Goal: Information Seeking & Learning: Learn about a topic

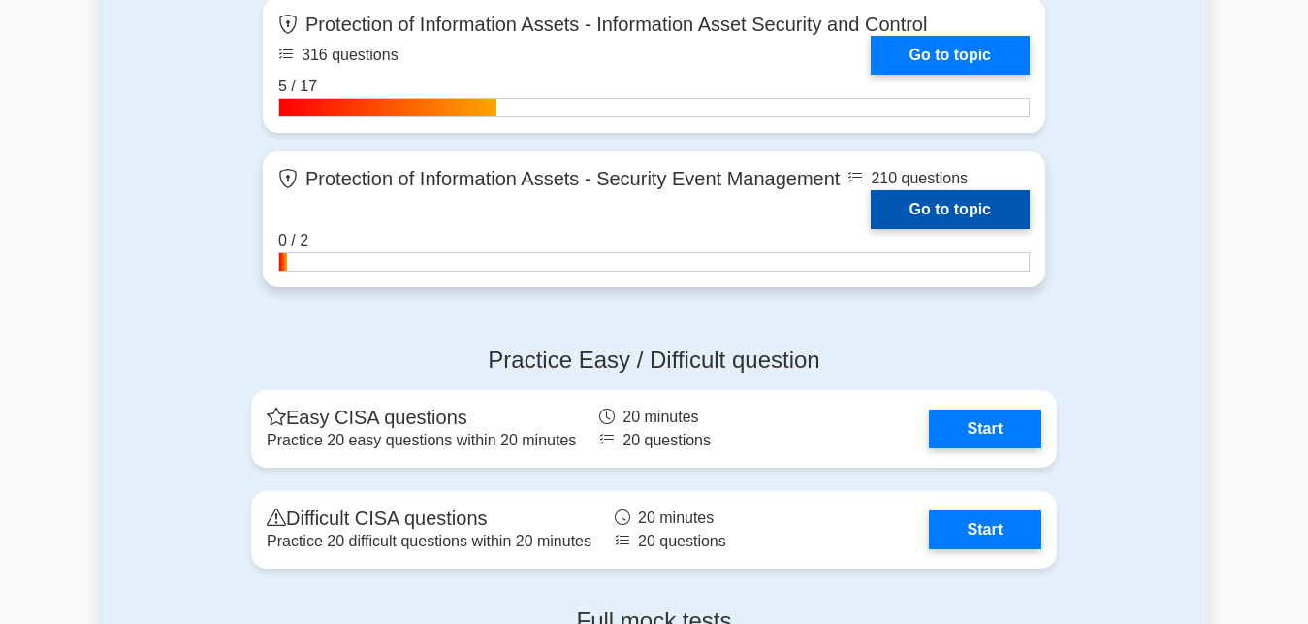
scroll to position [2123, 0]
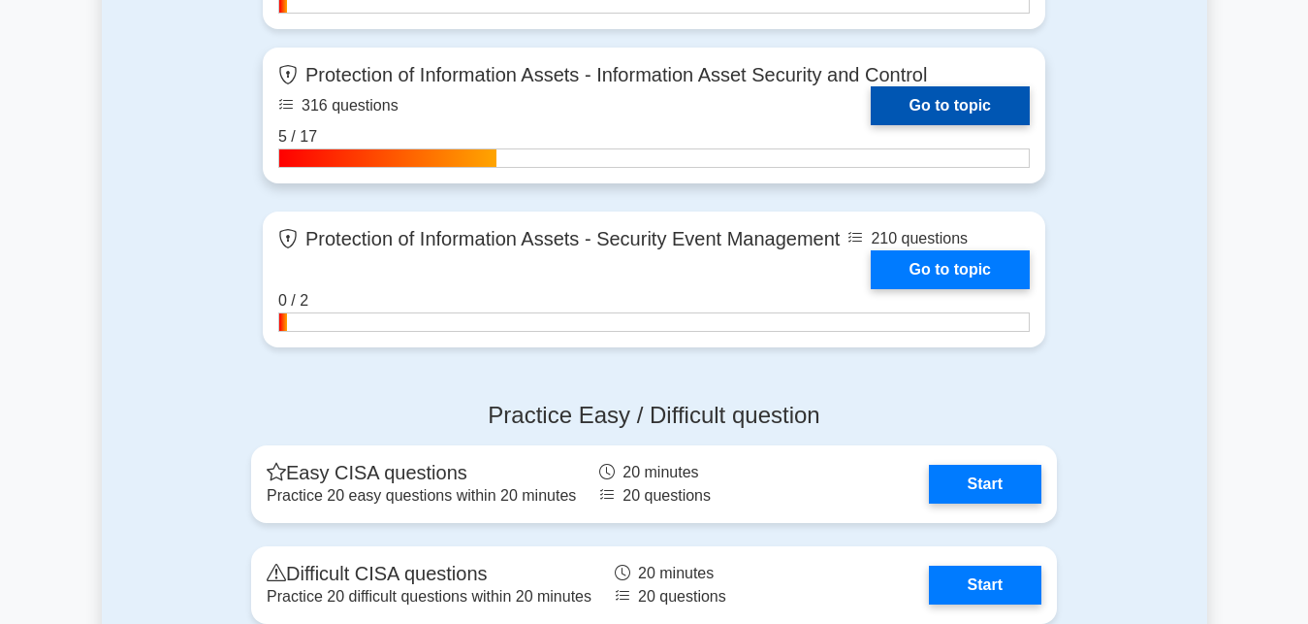
click at [960, 100] on link "Go to topic" at bounding box center [950, 105] width 159 height 39
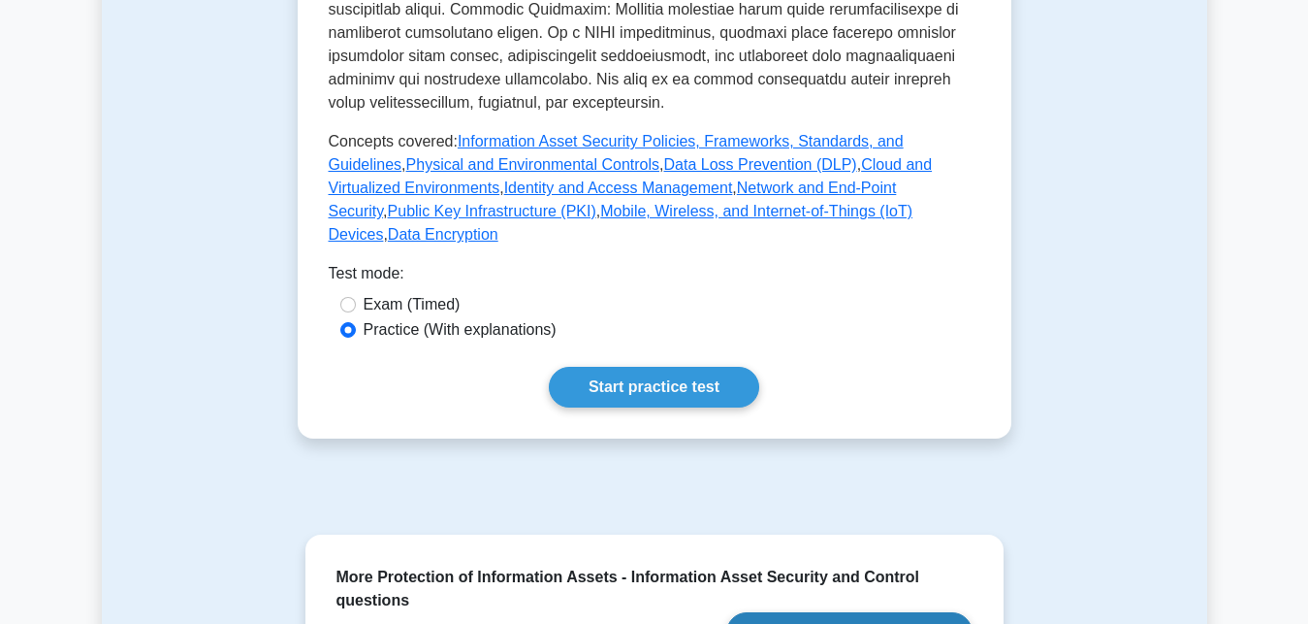
scroll to position [989, 0]
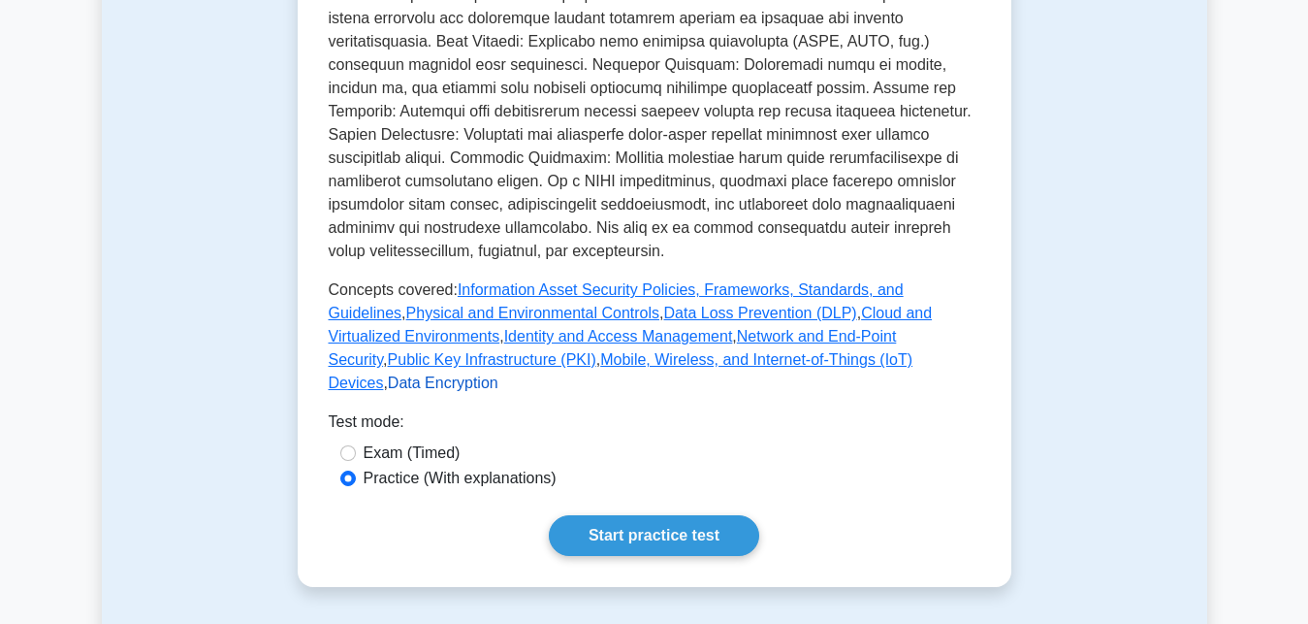
click at [499, 374] on link "Data Encryption" at bounding box center [443, 382] width 111 height 16
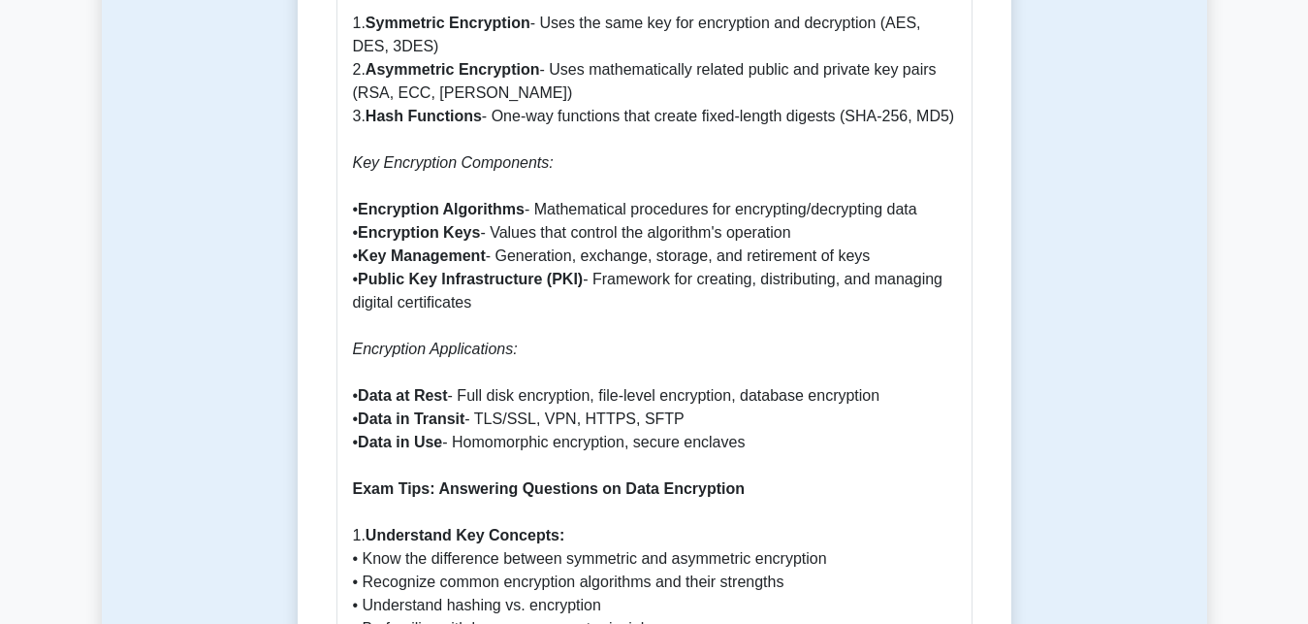
scroll to position [1682, 0]
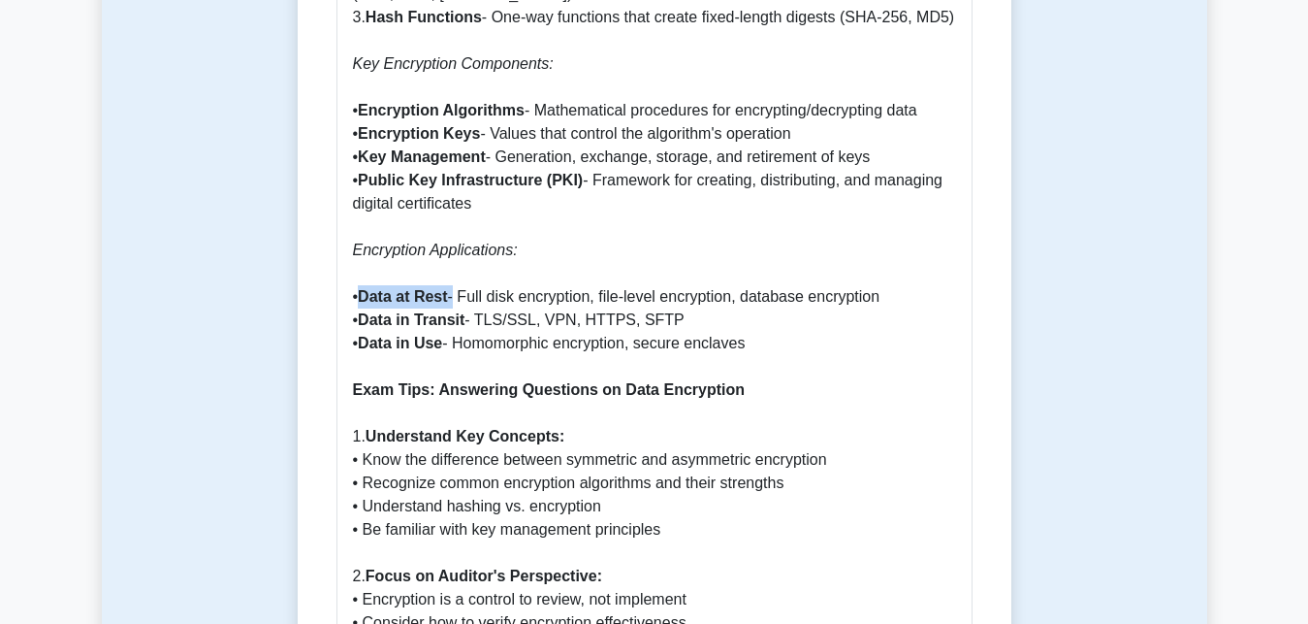
drag, startPoint x: 367, startPoint y: 297, endPoint x: 455, endPoint y: 296, distance: 88.3
click at [455, 296] on p "What is Data Encryption? Data encryption is a security method that converts dat…" at bounding box center [654, 389] width 603 height 2025
copy p "Data at Rest"
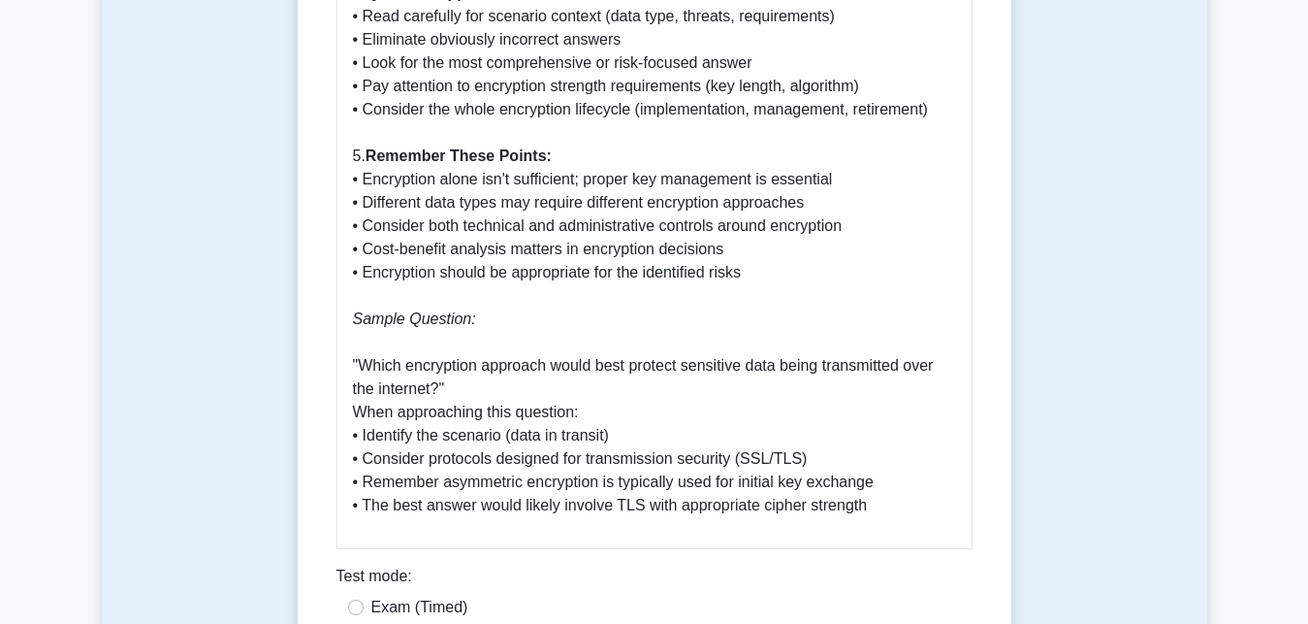
scroll to position [2572, 0]
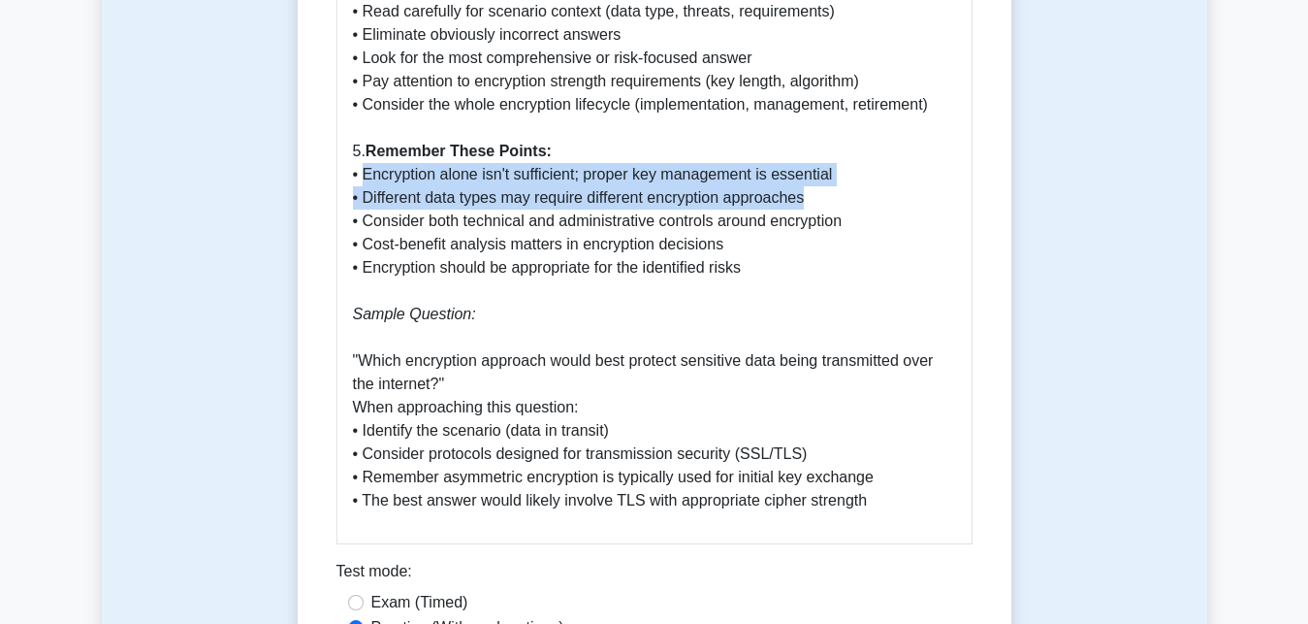
drag, startPoint x: 366, startPoint y: 180, endPoint x: 835, endPoint y: 190, distance: 469.5
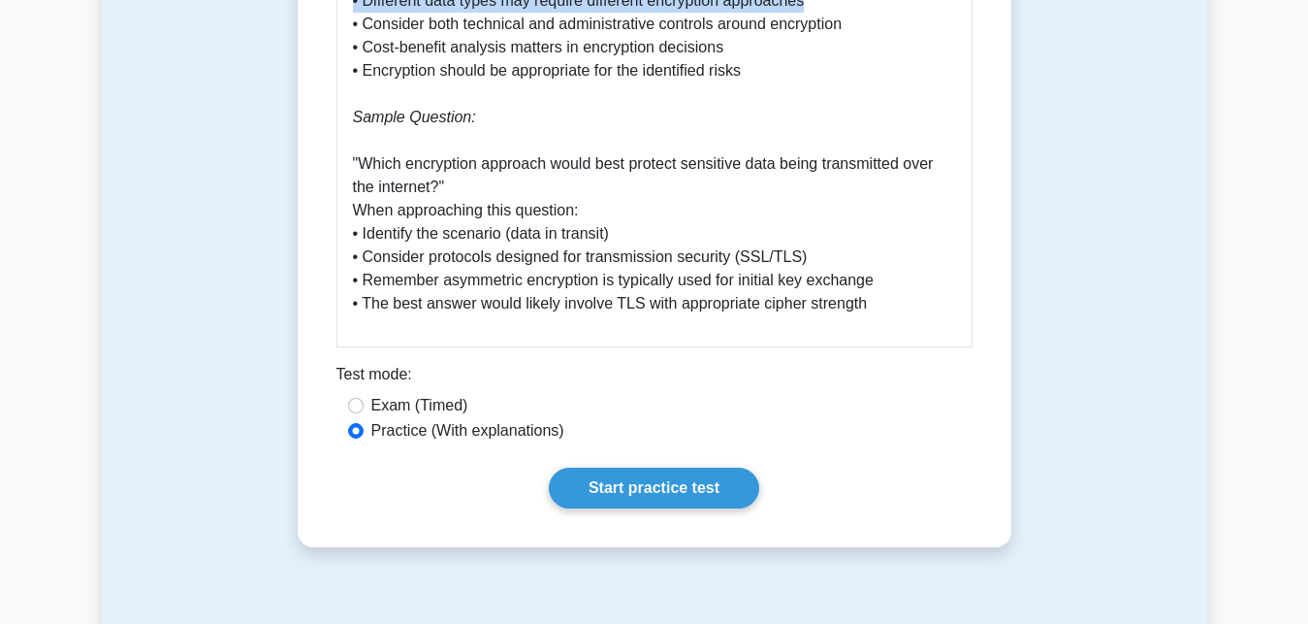
scroll to position [2770, 0]
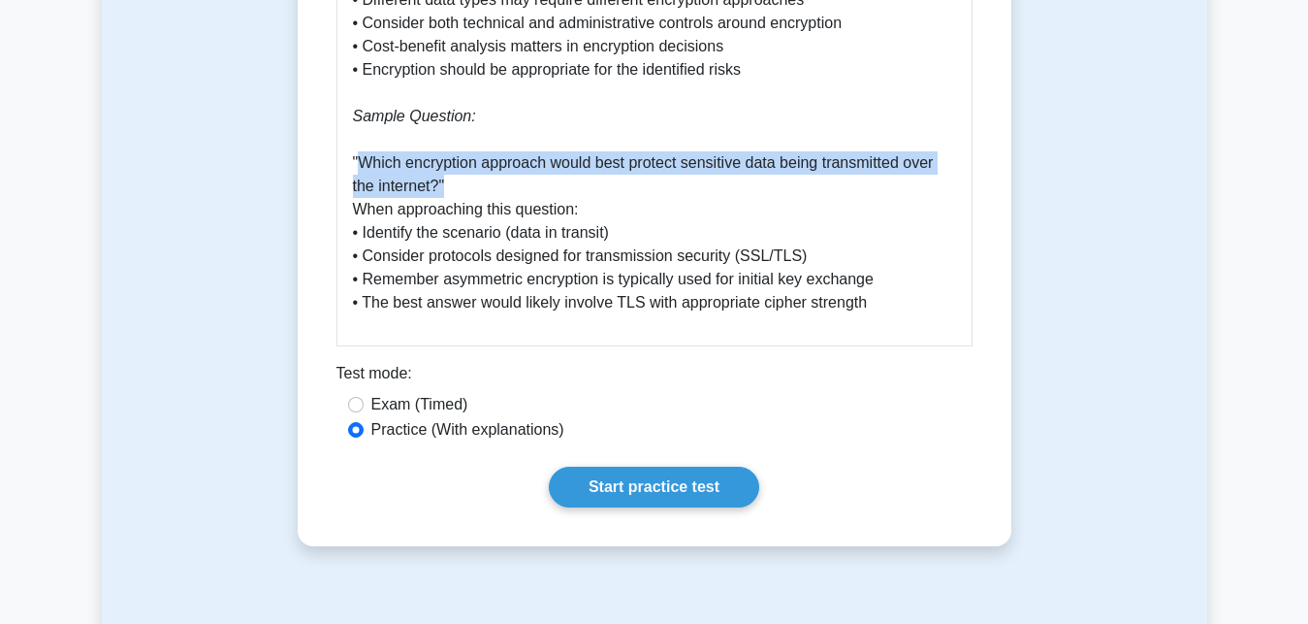
drag, startPoint x: 364, startPoint y: 163, endPoint x: 447, endPoint y: 183, distance: 85.9
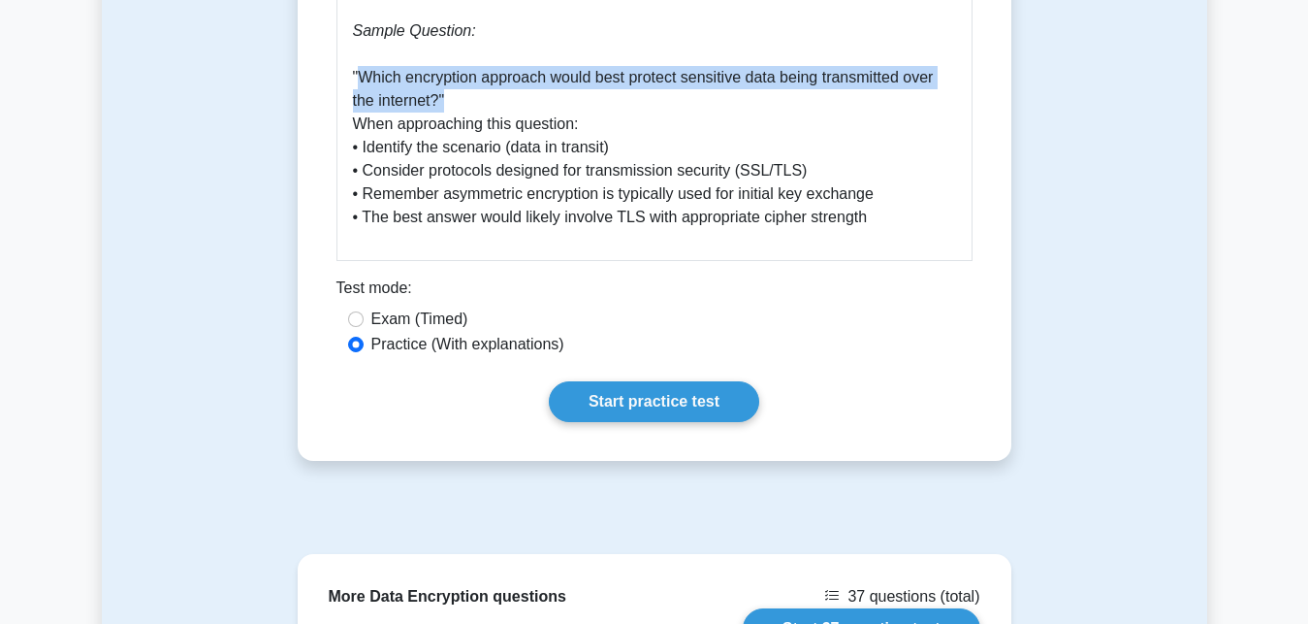
scroll to position [2968, 0]
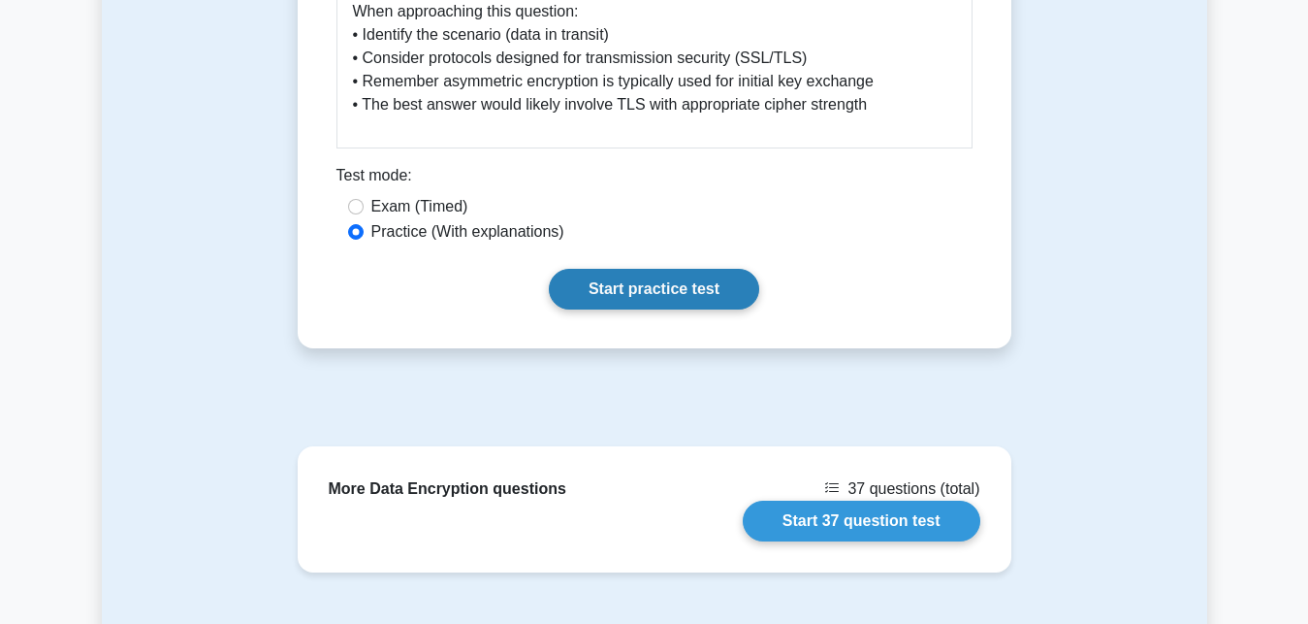
click at [630, 292] on link "Start practice test" at bounding box center [654, 289] width 210 height 41
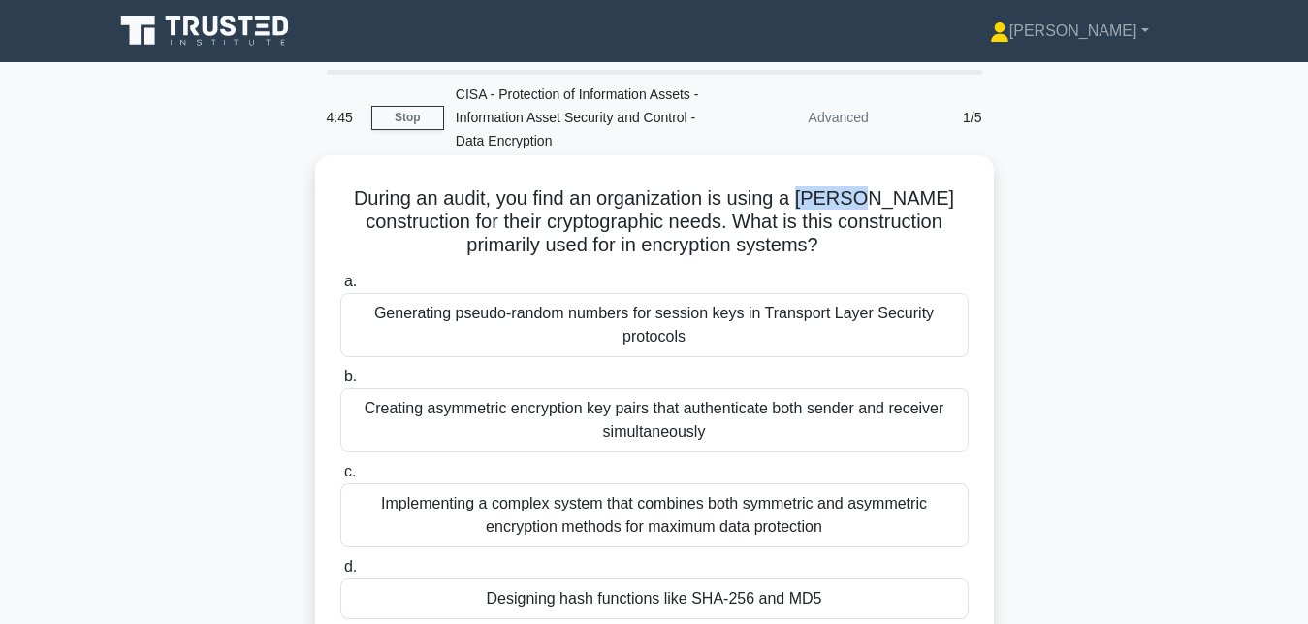
drag, startPoint x: 809, startPoint y: 205, endPoint x: 863, endPoint y: 200, distance: 54.5
click at [863, 200] on h5 "During an audit, you find an organization is using a Merkle-Damgård constructio…" at bounding box center [654, 222] width 632 height 72
copy h5 "Merkle"
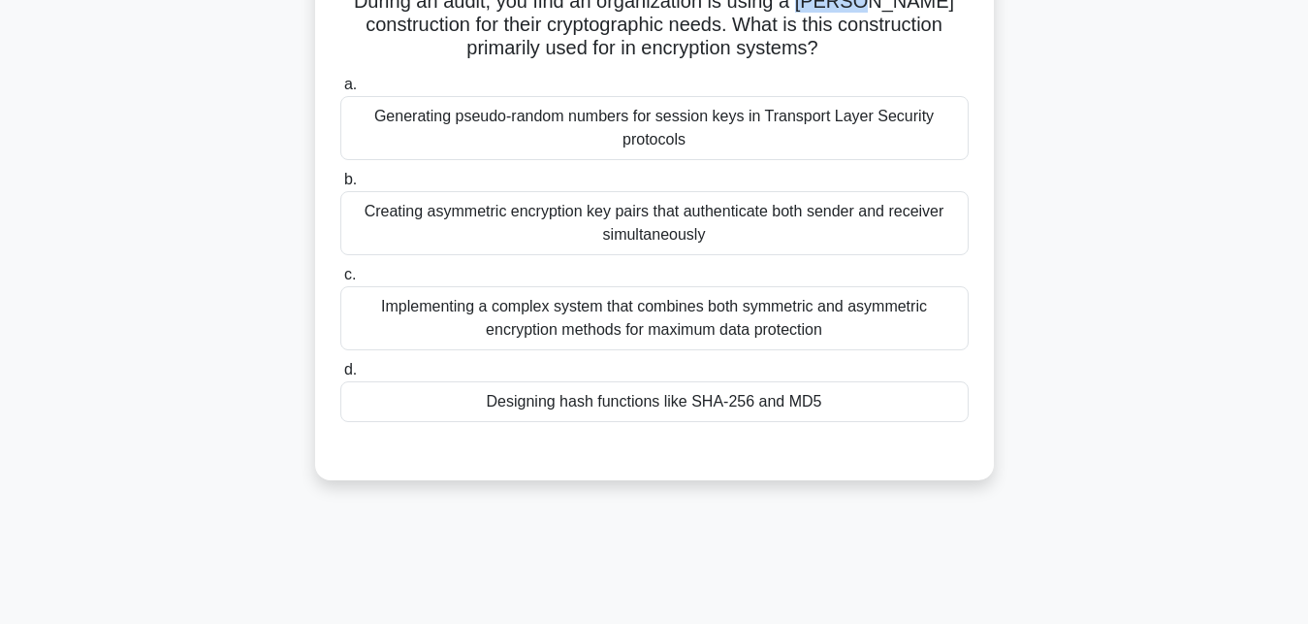
scroll to position [198, 0]
click at [583, 397] on div "Designing hash functions like SHA-256 and MD5" at bounding box center [654, 400] width 629 height 41
click at [340, 375] on input "d. Designing hash functions like SHA-256 and MD5" at bounding box center [340, 369] width 0 height 13
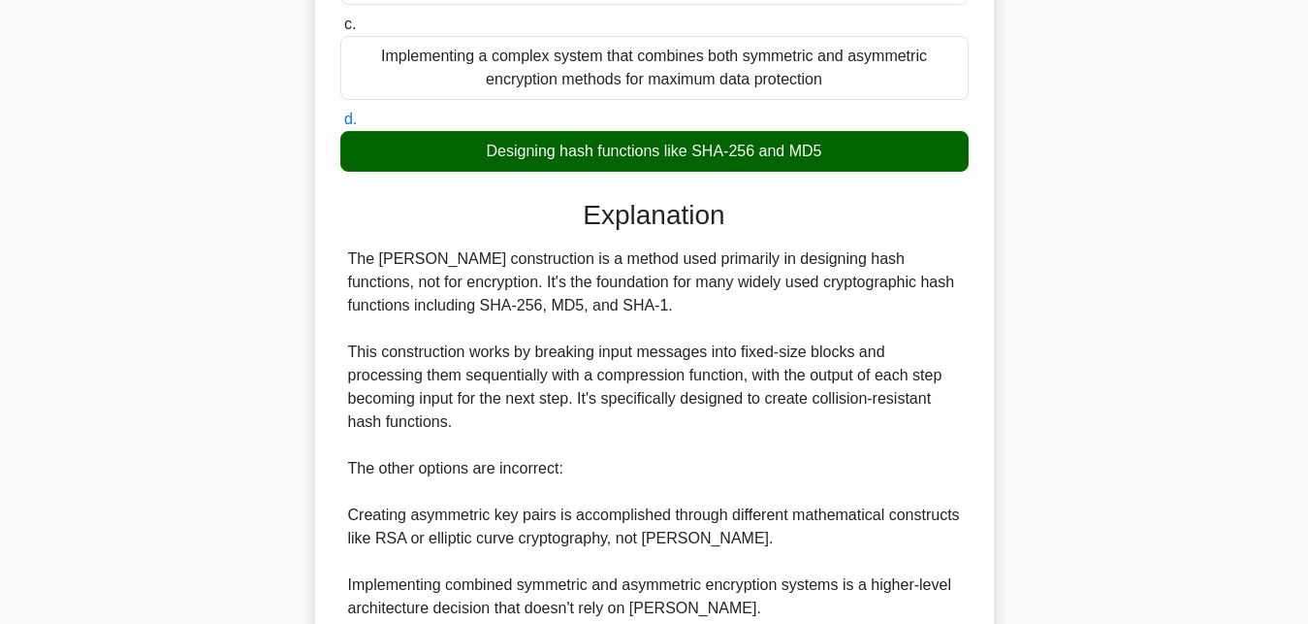
scroll to position [495, 0]
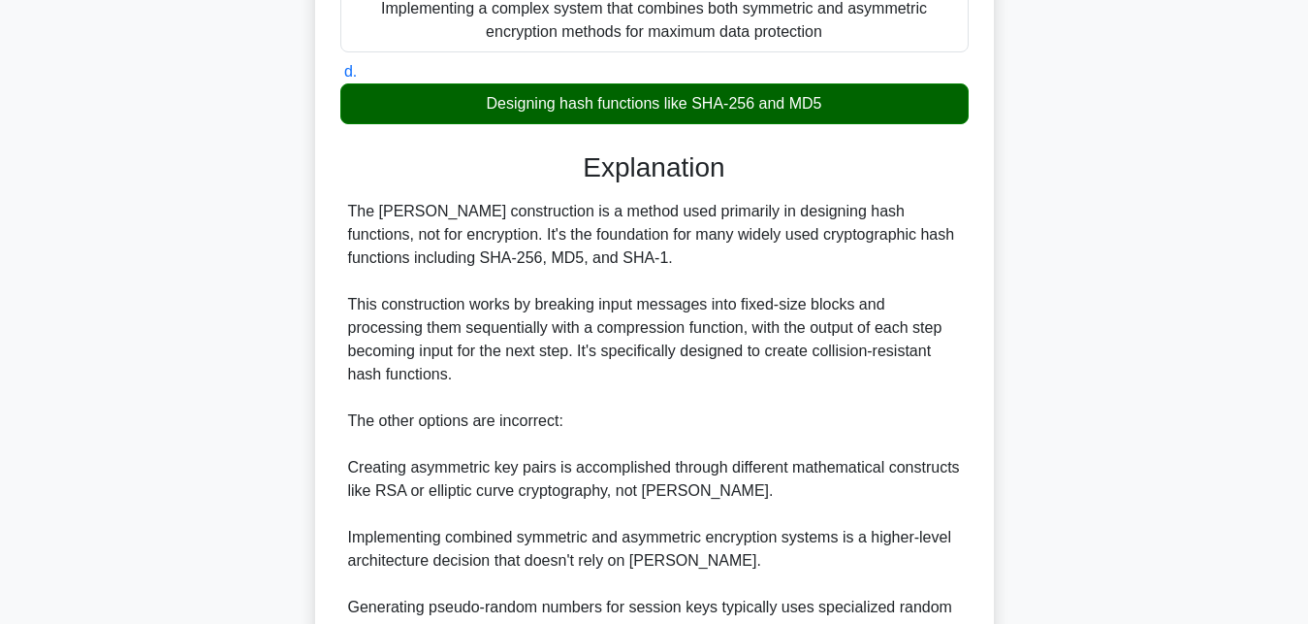
drag, startPoint x: 522, startPoint y: 262, endPoint x: 580, endPoint y: 262, distance: 58.2
click at [580, 262] on div "The Merkle-Damgård construction is a method used primarily in designing hash fu…" at bounding box center [654, 421] width 613 height 442
copy div "SHA-256"
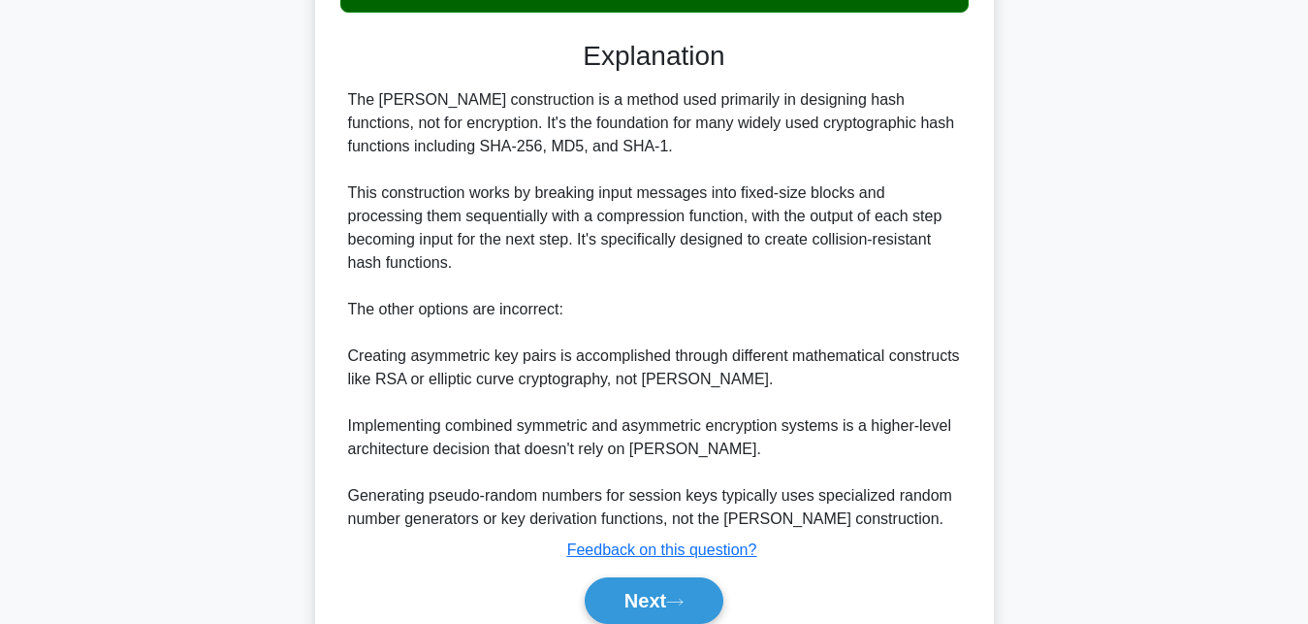
scroll to position [691, 0]
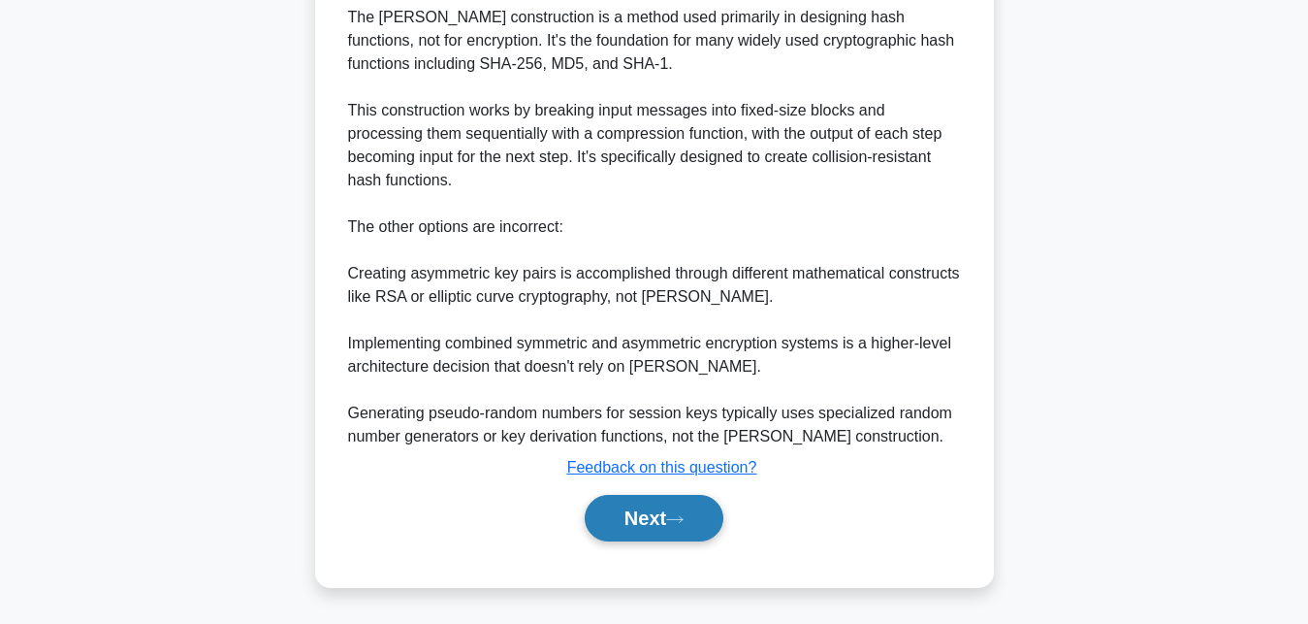
click at [701, 515] on button "Next" at bounding box center [654, 518] width 139 height 47
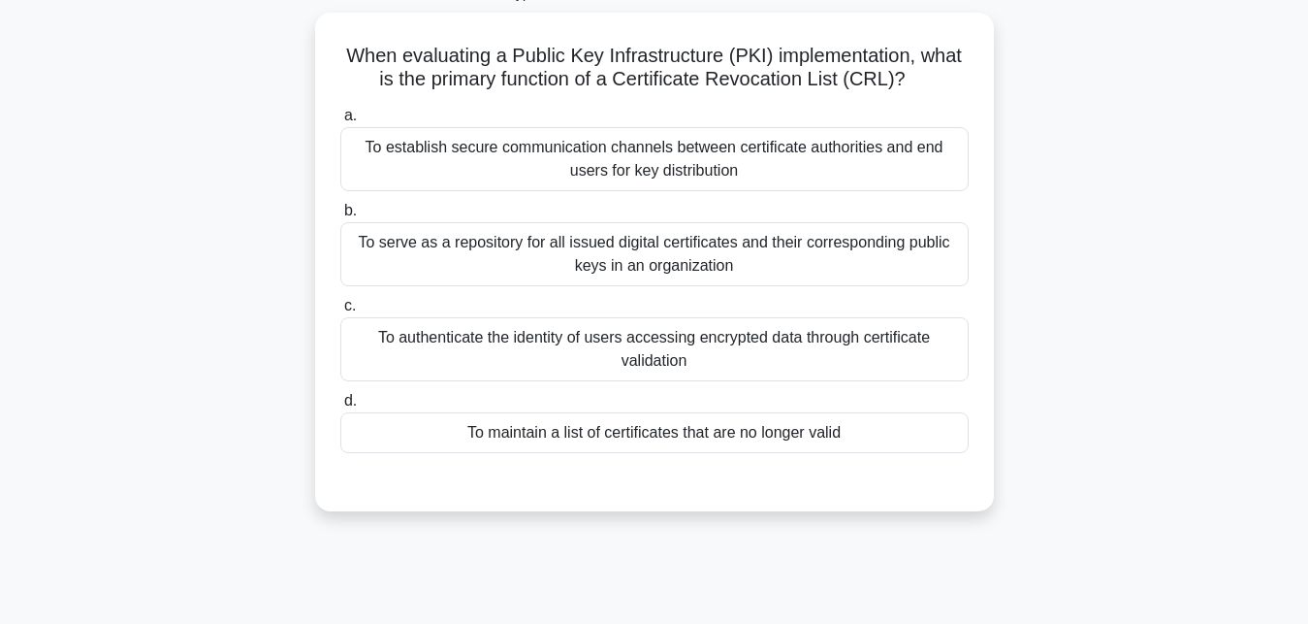
scroll to position [127, 0]
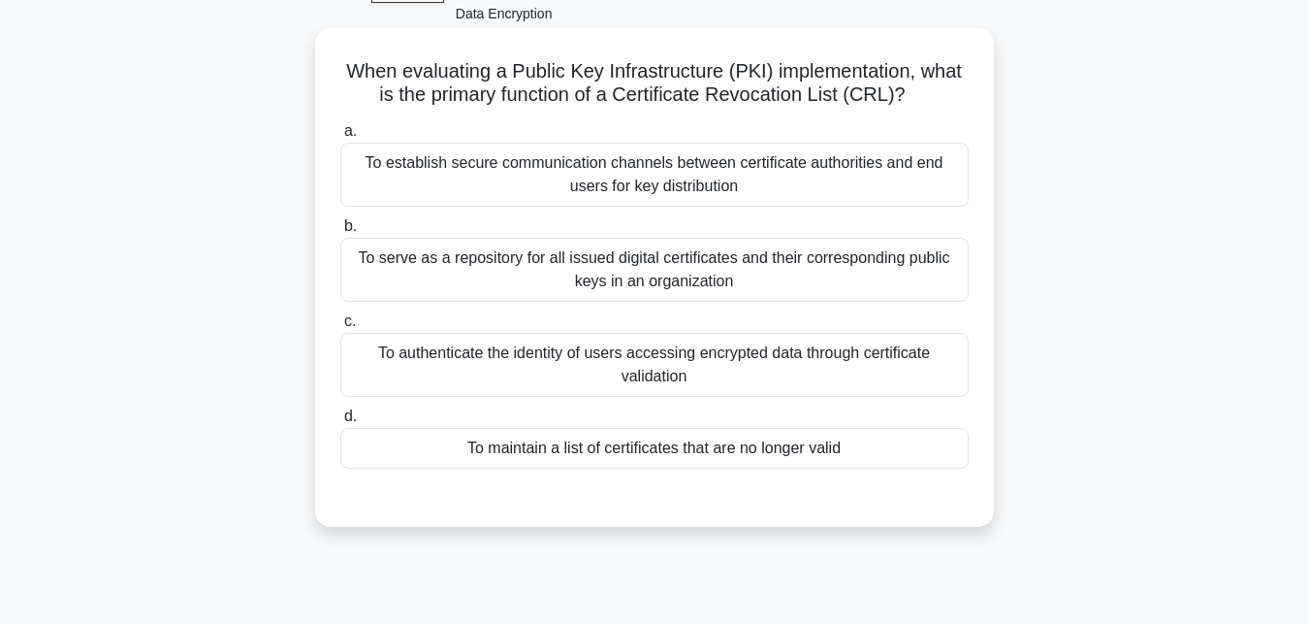
click at [614, 447] on div "To maintain a list of certificates that are no longer valid" at bounding box center [654, 448] width 629 height 41
click at [340, 423] on input "d. To maintain a list of certificates that are no longer valid" at bounding box center [340, 416] width 0 height 13
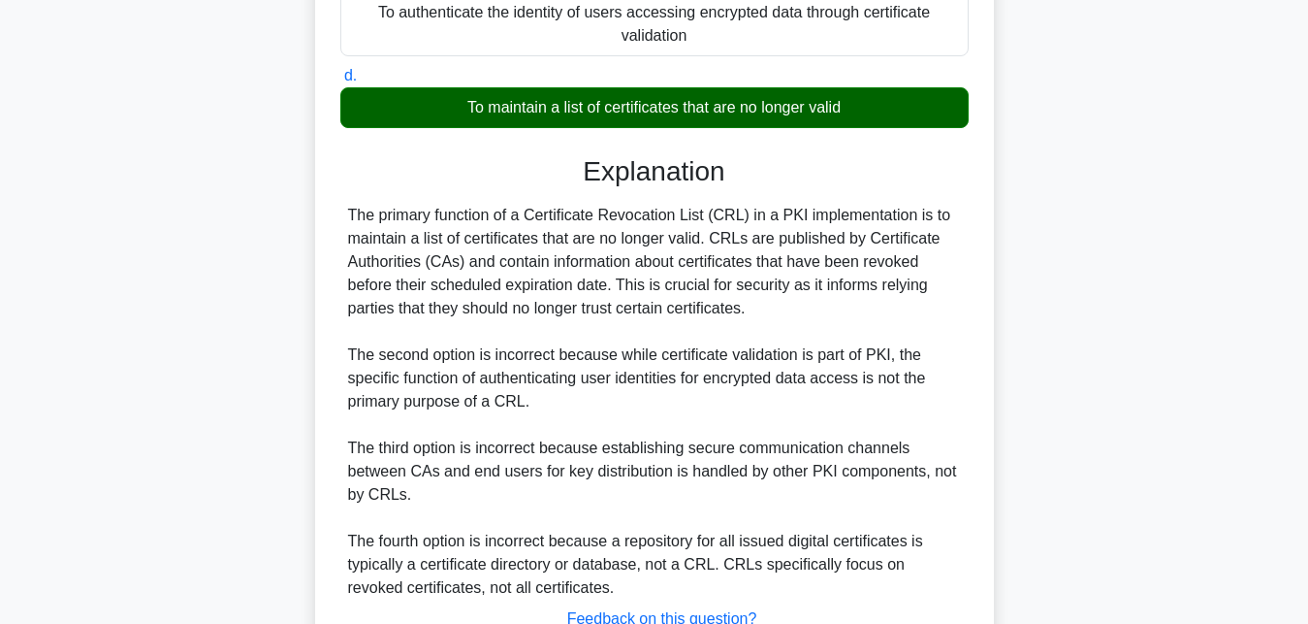
scroll to position [523, 0]
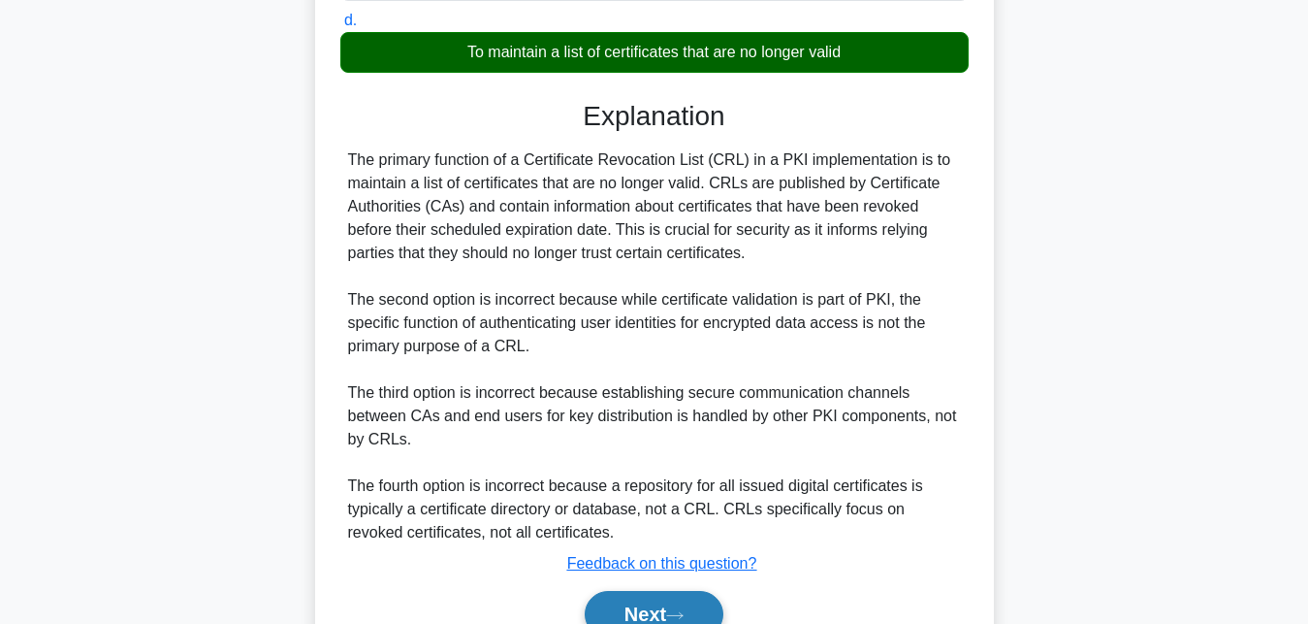
click at [697, 610] on button "Next" at bounding box center [654, 614] width 139 height 47
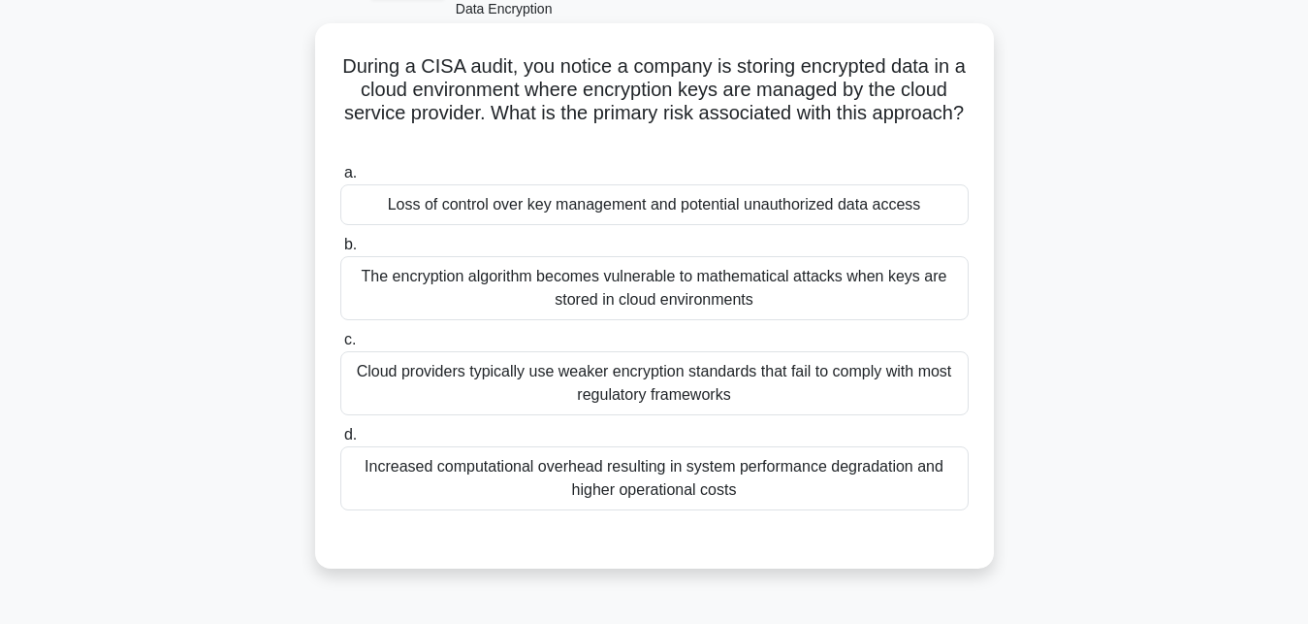
scroll to position [226, 0]
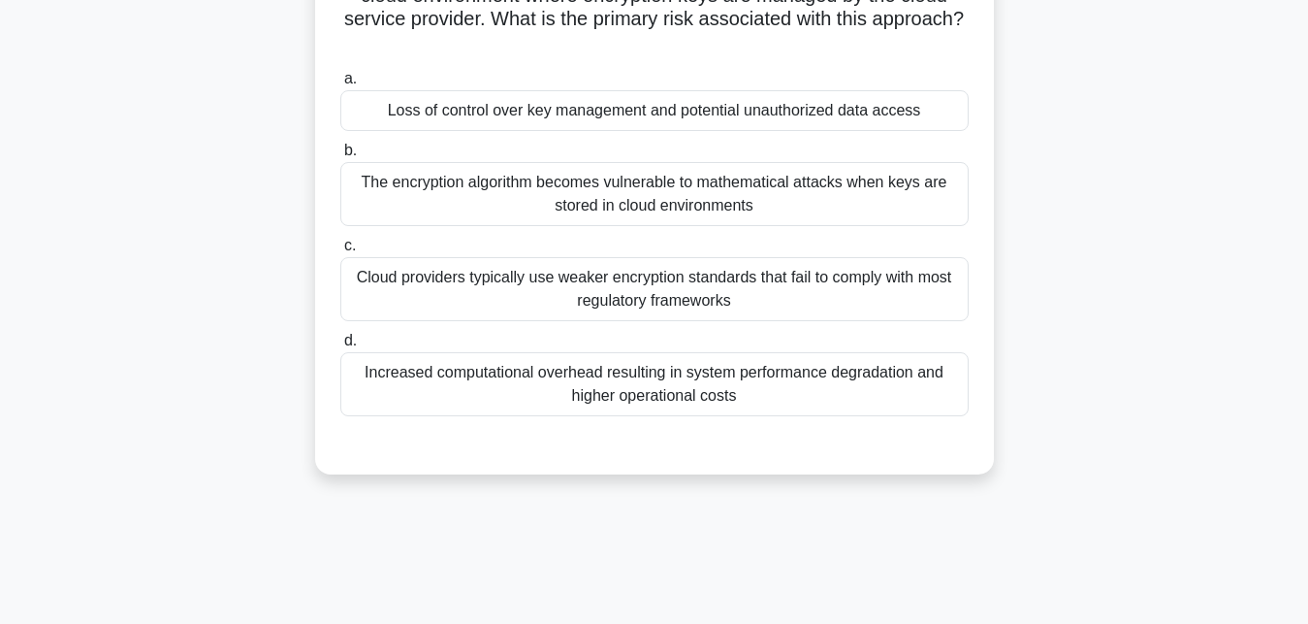
click at [615, 306] on div "Cloud providers typically use weaker encryption standards that fail to comply w…" at bounding box center [654, 289] width 629 height 64
click at [340, 252] on input "c. Cloud providers typically use weaker encryption standards that fail to compl…" at bounding box center [340, 246] width 0 height 13
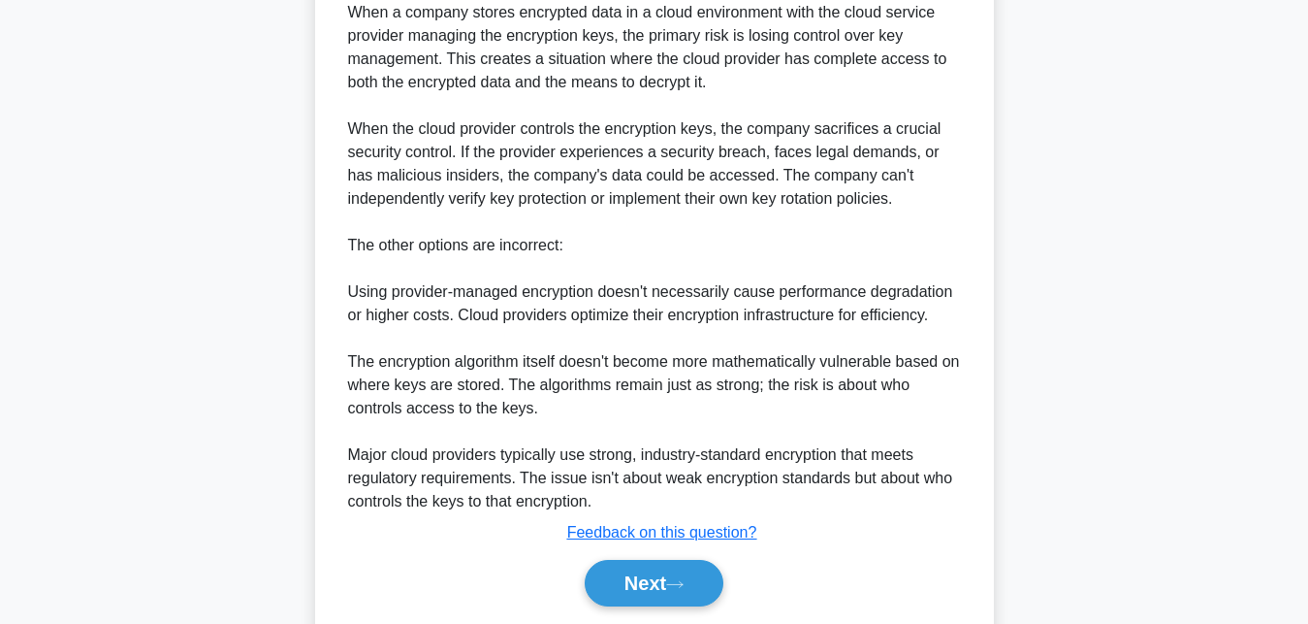
scroll to position [786, 0]
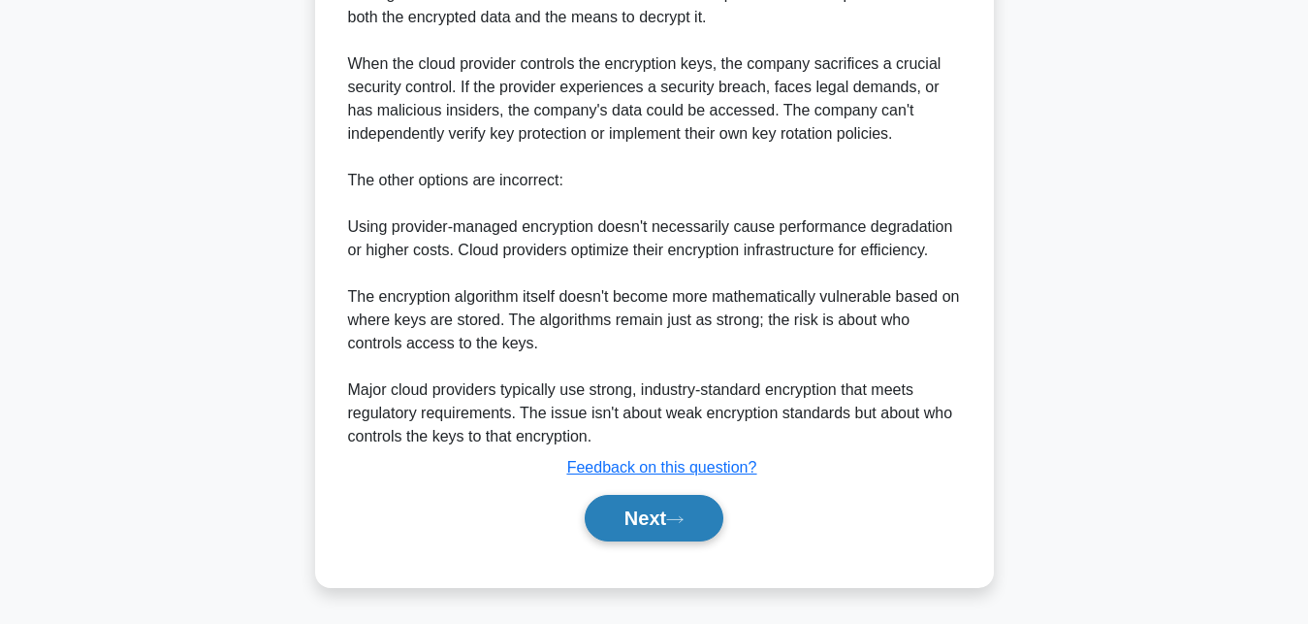
click at [701, 527] on button "Next" at bounding box center [654, 518] width 139 height 47
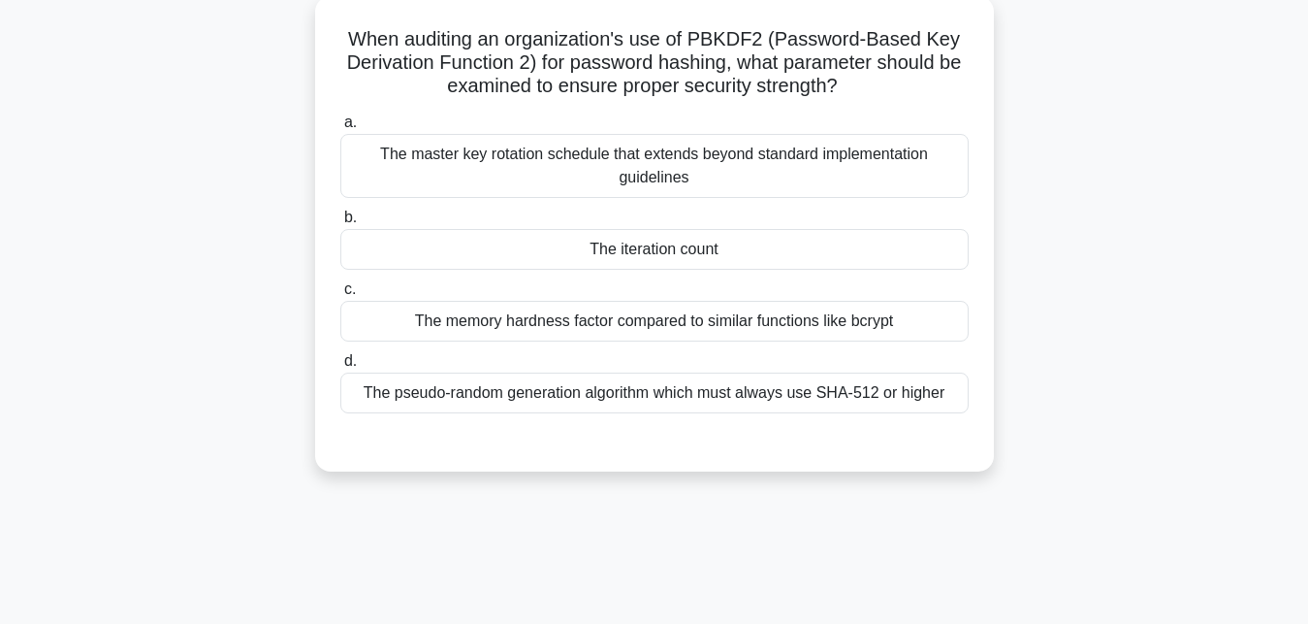
scroll to position [127, 0]
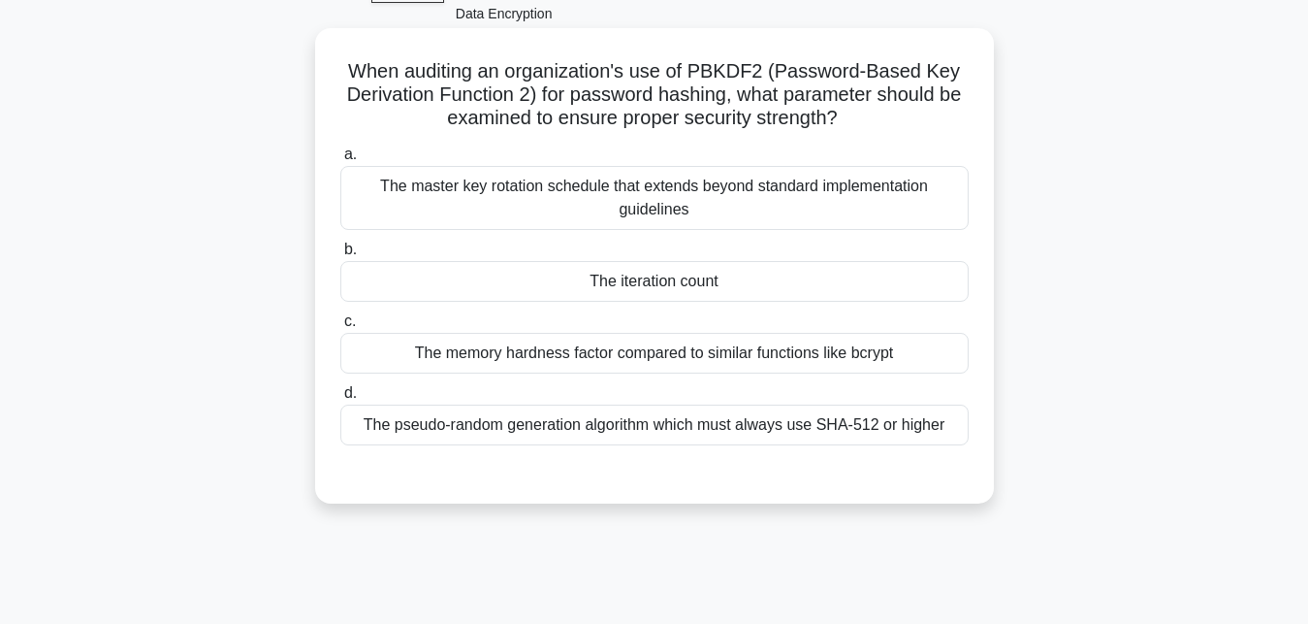
click at [643, 274] on div "The iteration count" at bounding box center [654, 281] width 629 height 41
click at [340, 256] on input "b. The iteration count" at bounding box center [340, 249] width 0 height 13
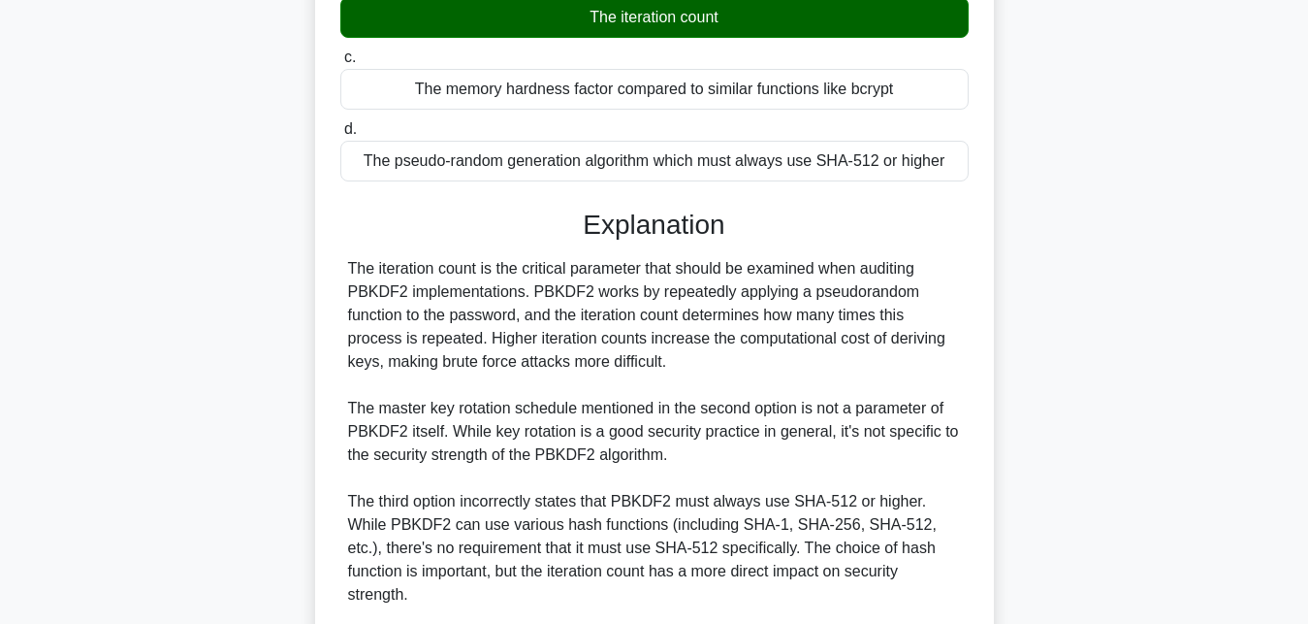
scroll to position [424, 0]
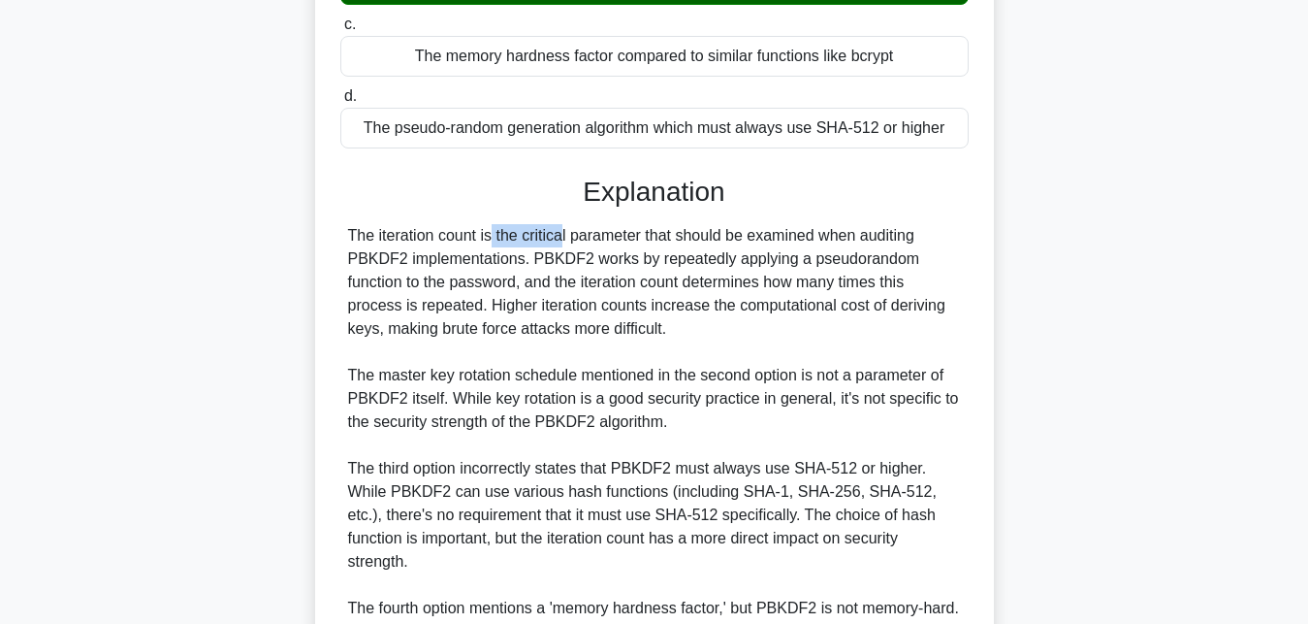
drag, startPoint x: 379, startPoint y: 239, endPoint x: 467, endPoint y: 236, distance: 87.3
click at [467, 236] on div "The iteration count is the critical parameter that should be examined when audi…" at bounding box center [654, 468] width 613 height 489
click at [458, 249] on div "The iteration count is the critical parameter that should be examined when audi…" at bounding box center [654, 468] width 613 height 489
drag, startPoint x: 378, startPoint y: 238, endPoint x: 481, endPoint y: 238, distance: 102.8
click at [481, 238] on div "The iteration count is the critical parameter that should be examined when audi…" at bounding box center [654, 468] width 613 height 489
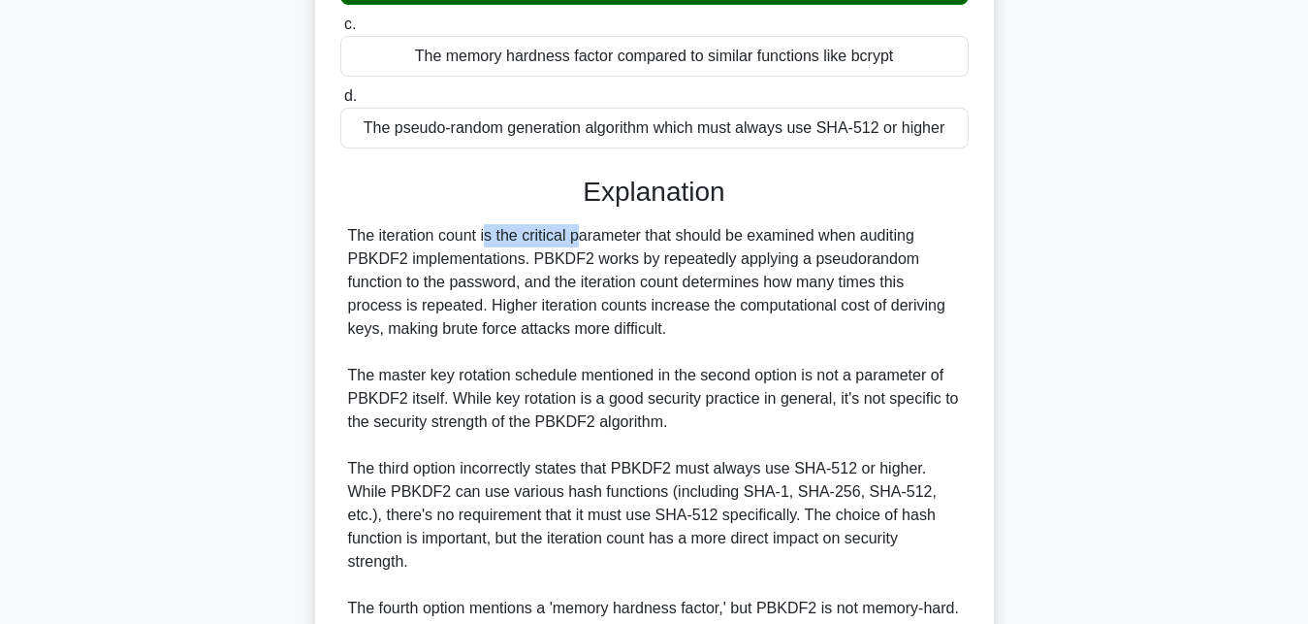
copy div "iteration count"
